Goal: Entertainment & Leisure: Consume media (video, audio)

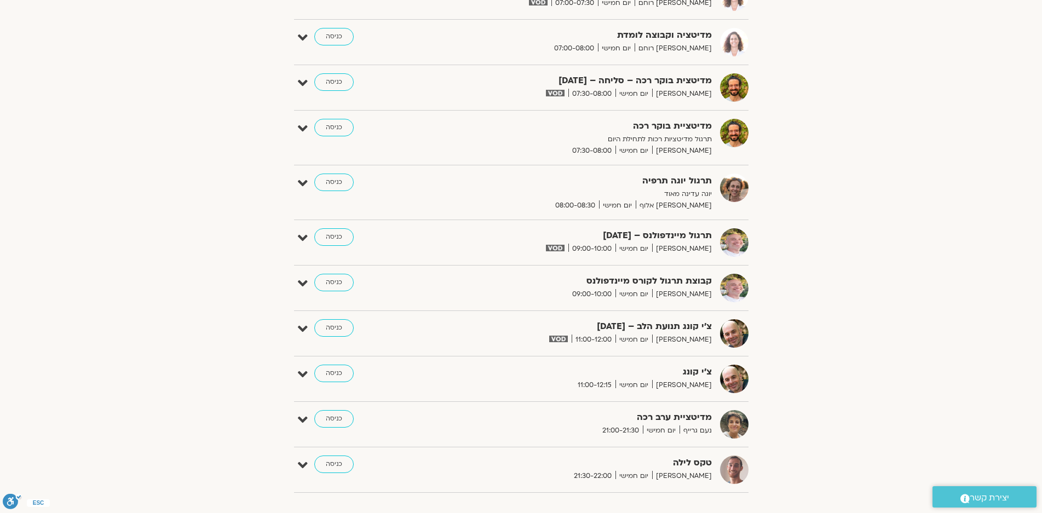
scroll to position [657, 0]
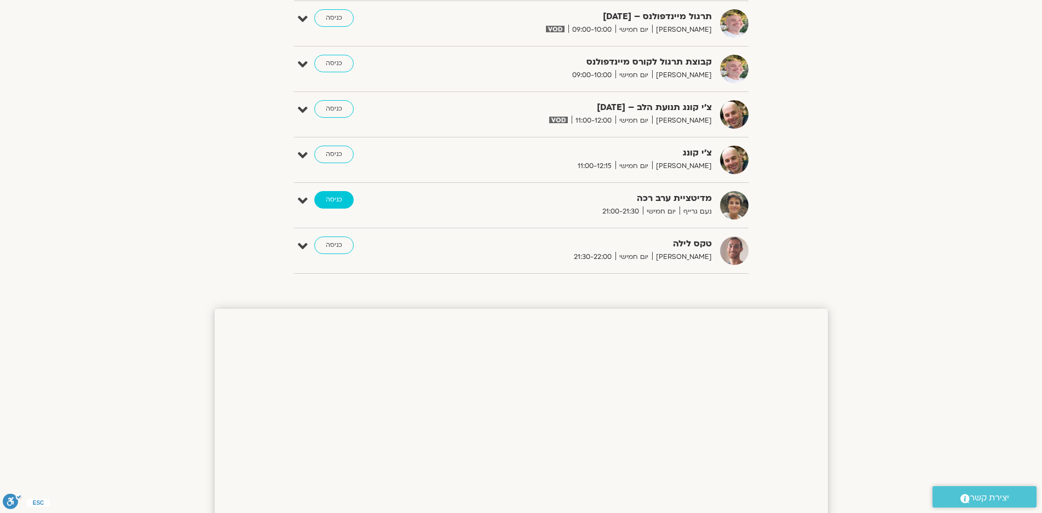
click at [329, 194] on link "כניסה" at bounding box center [333, 200] width 39 height 18
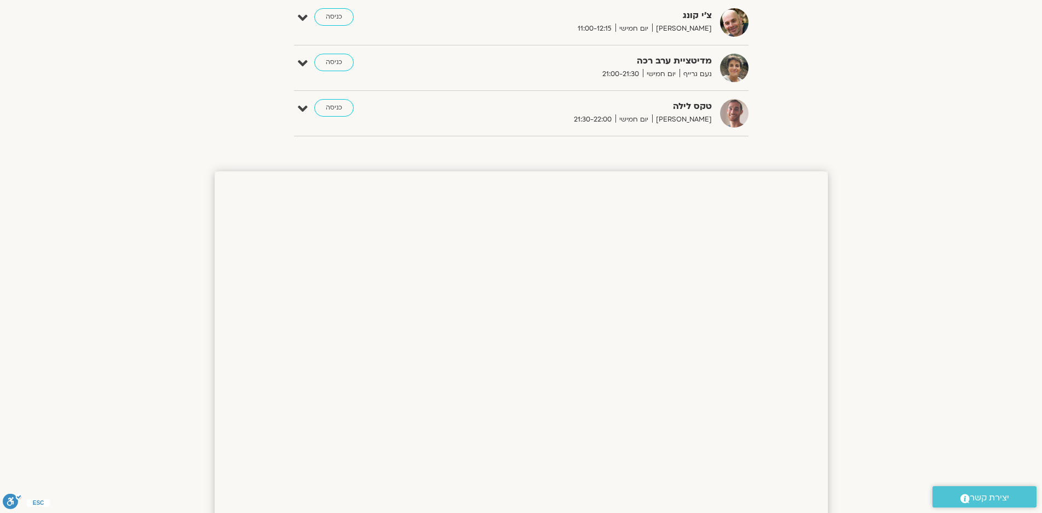
scroll to position [680, 0]
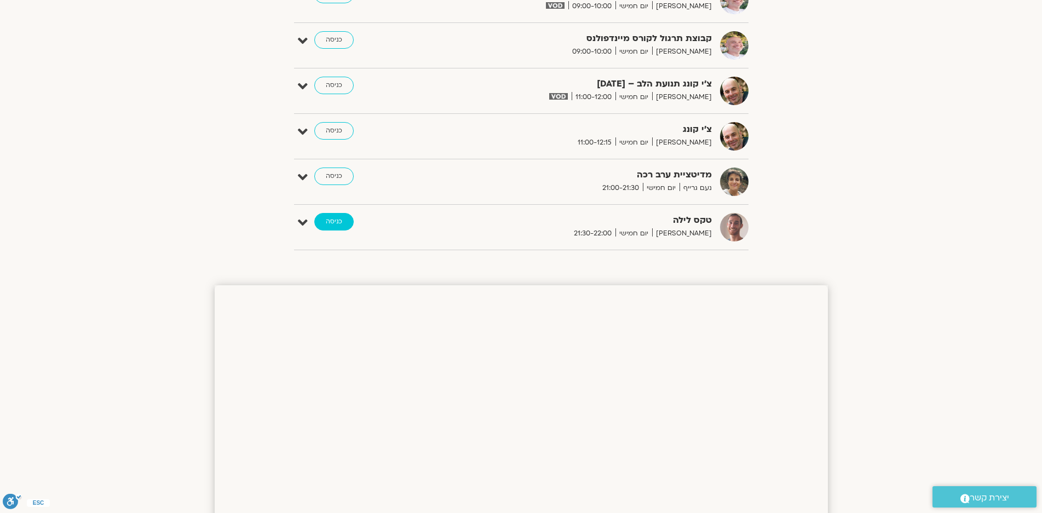
click at [337, 216] on link "כניסה" at bounding box center [333, 222] width 39 height 18
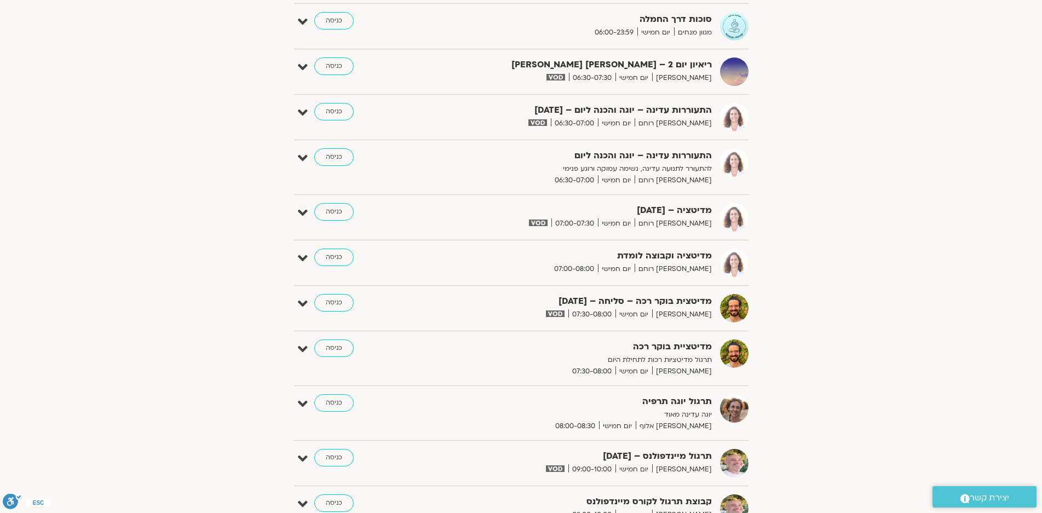
scroll to position [102, 0]
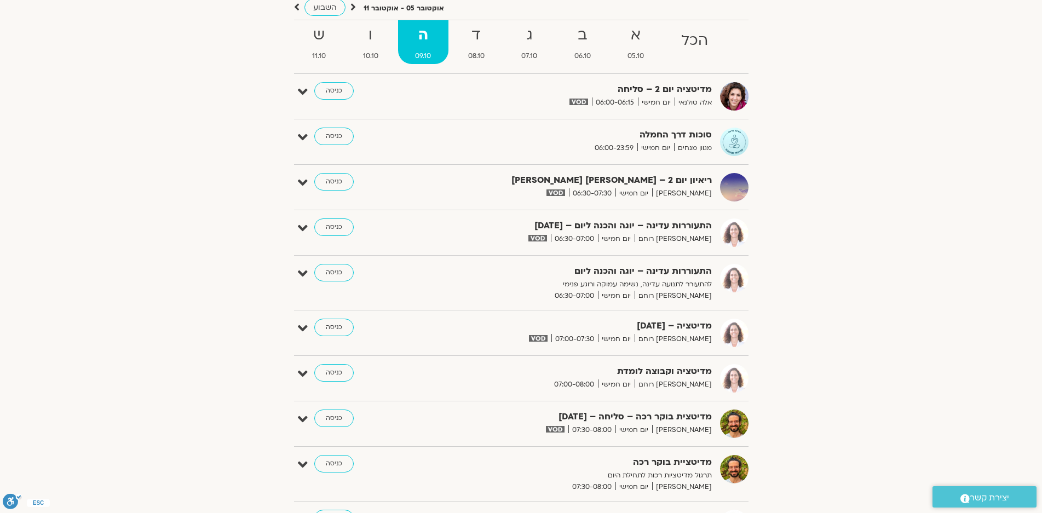
click at [826, 263] on div "הצג רק הרצאות להם יש לי גישה אוקטובר 05 - אוקטובר 11 השבוע להציג אירועים שפתוחי…" at bounding box center [521, 411] width 613 height 851
click at [363, 39] on strong "ו" at bounding box center [370, 35] width 50 height 25
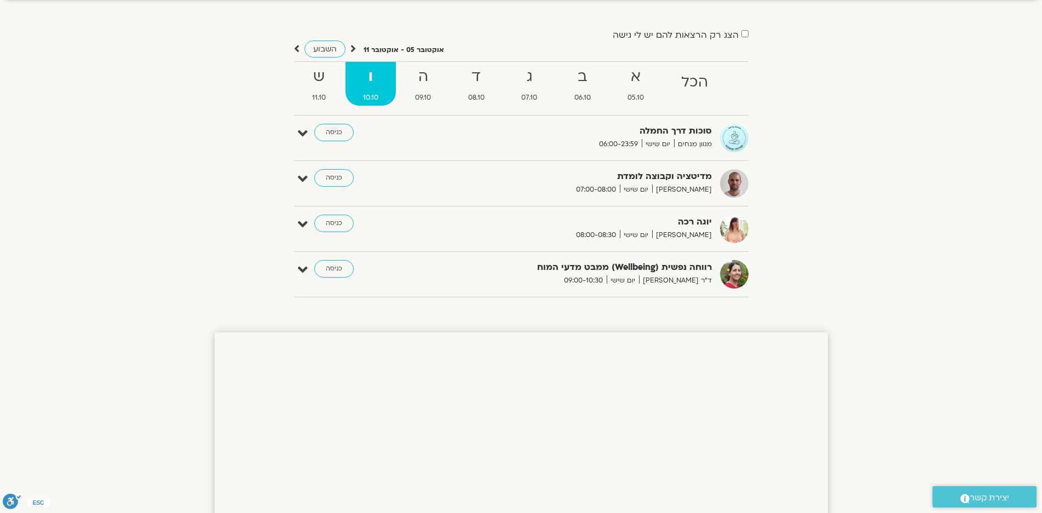
scroll to position [0, 0]
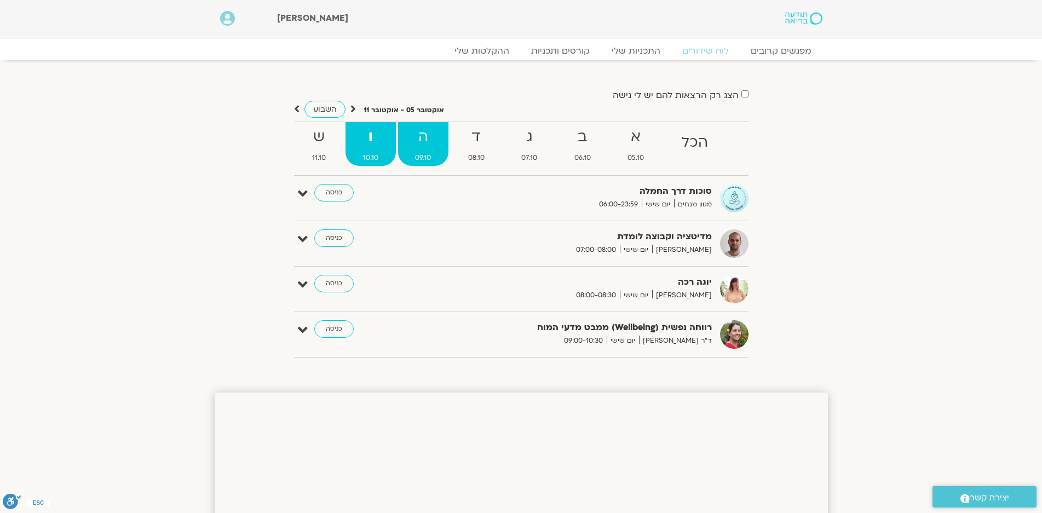
click at [421, 140] on strong "ה" at bounding box center [423, 137] width 51 height 25
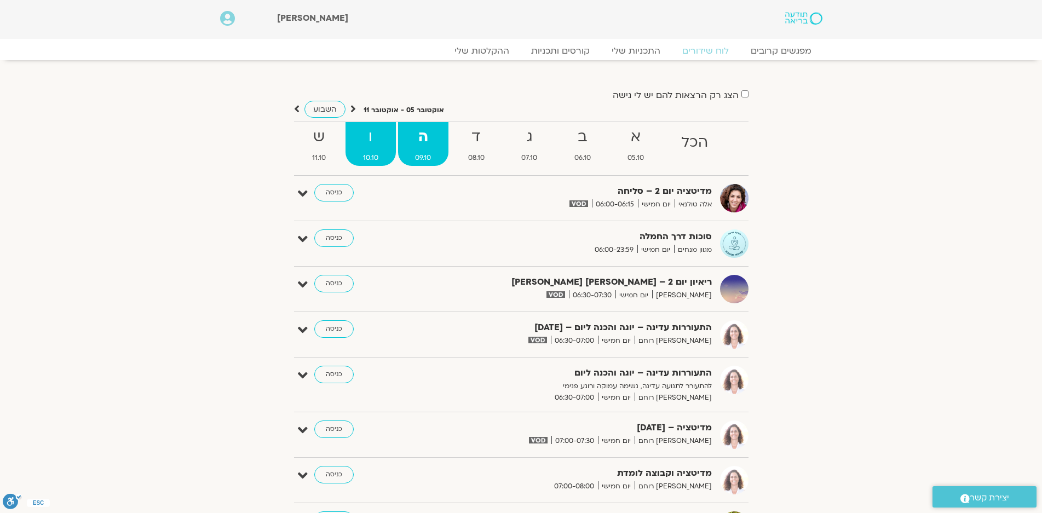
click at [373, 142] on strong "ו" at bounding box center [370, 137] width 50 height 25
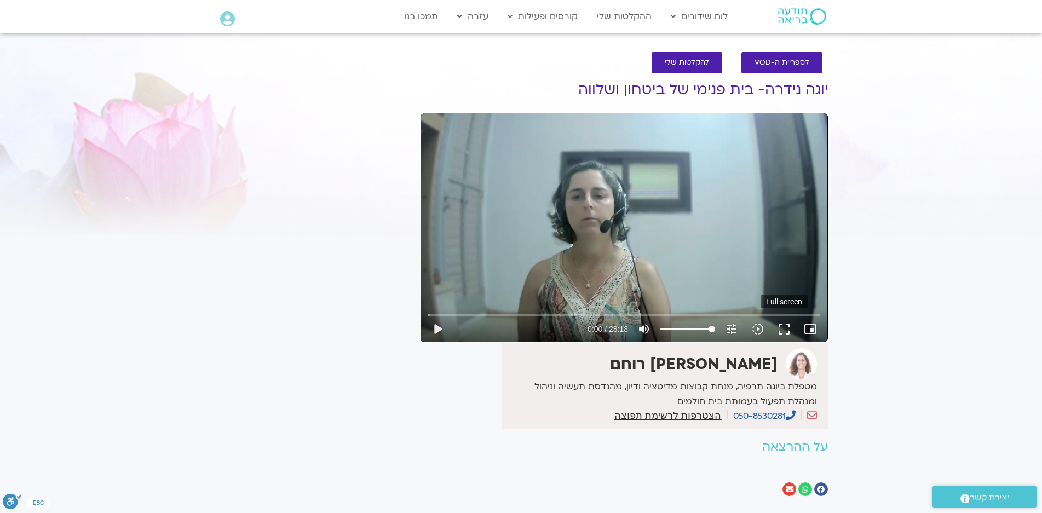
click at [784, 327] on button "fullscreen" at bounding box center [784, 329] width 26 height 26
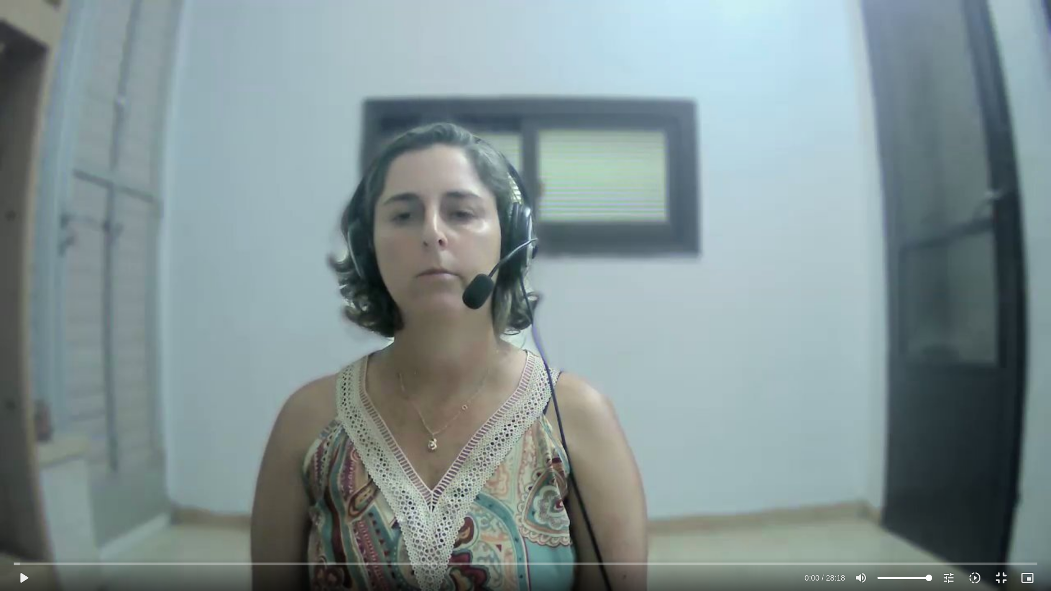
click at [697, 421] on div "Skip Ad 1:58 play_arrow 0:00 / 28:18 volume_up Mute tune Resolution Auto 720p s…" at bounding box center [525, 295] width 1051 height 591
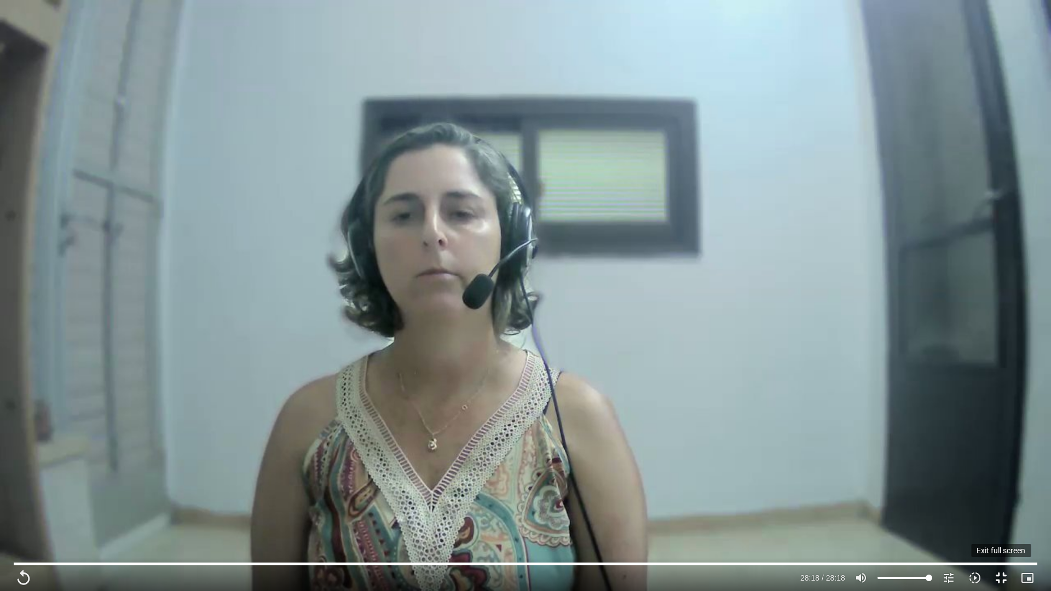
click at [998, 577] on button "fullscreen_exit" at bounding box center [1001, 578] width 26 height 26
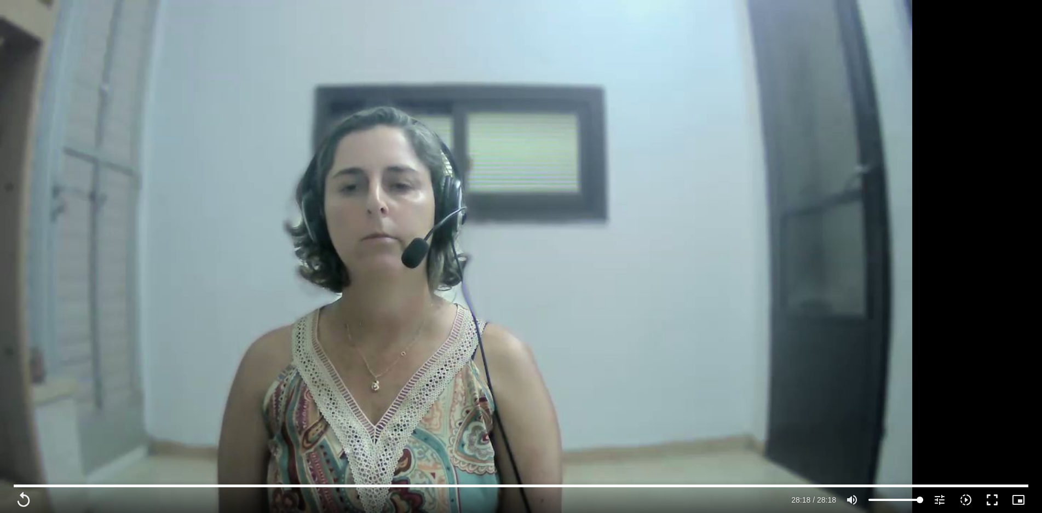
type input "1698.04"
